Goal: Task Accomplishment & Management: Use online tool/utility

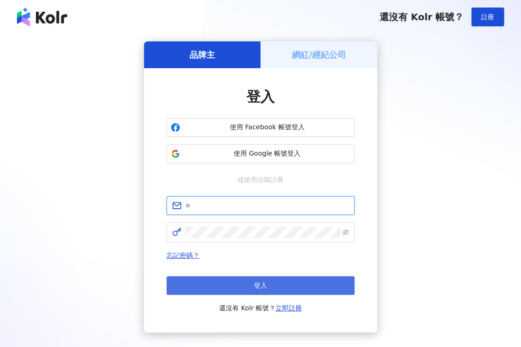
type input "**********"
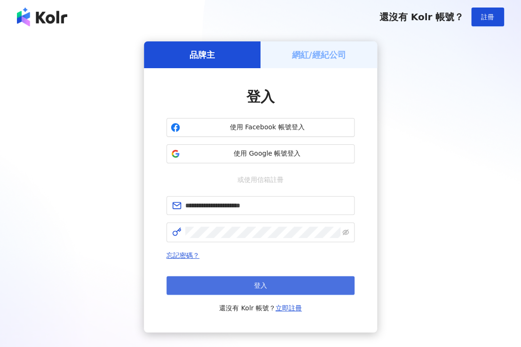
click at [268, 288] on button "登入" at bounding box center [260, 285] width 188 height 19
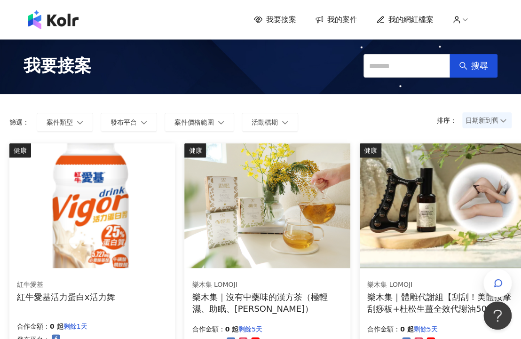
click at [120, 206] on img at bounding box center [91, 205] width 165 height 125
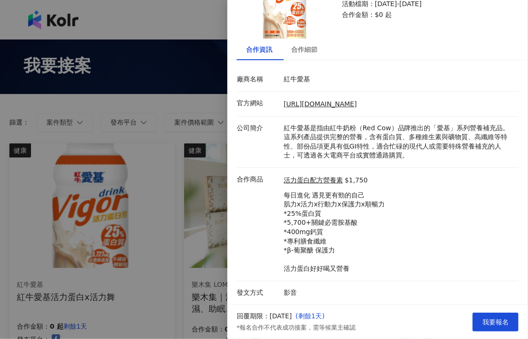
scroll to position [79, 0]
click at [184, 199] on div at bounding box center [264, 169] width 528 height 339
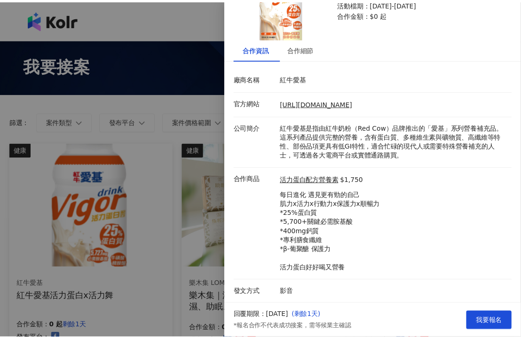
scroll to position [0, 0]
